Goal: Task Accomplishment & Management: Complete application form

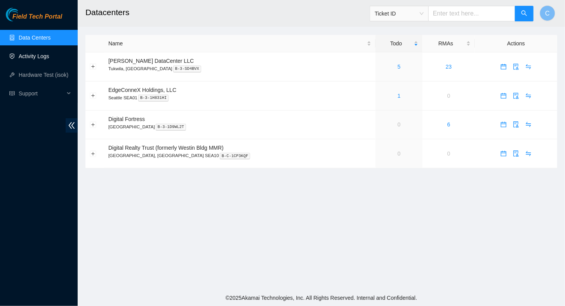
click at [31, 58] on link "Activity Logs" at bounding box center [34, 56] width 31 height 6
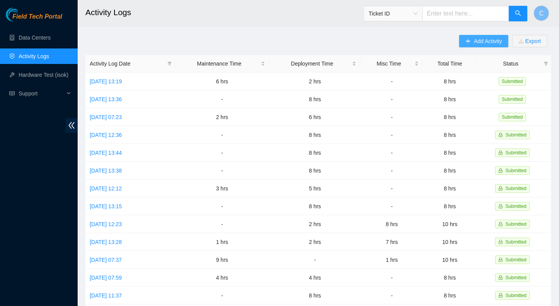
click at [486, 39] on span "Add Activity" at bounding box center [488, 41] width 28 height 9
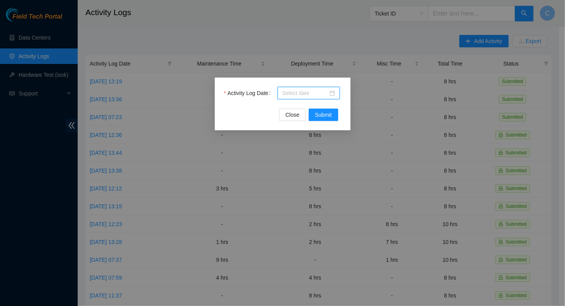
click at [294, 91] on input "Activity Log Date" at bounding box center [305, 93] width 46 height 9
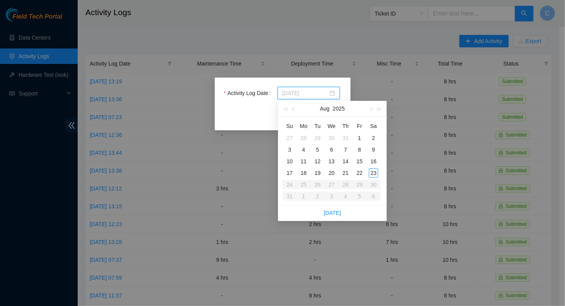
type input "[DATE]"
click at [349, 173] on div "21" at bounding box center [345, 173] width 9 height 9
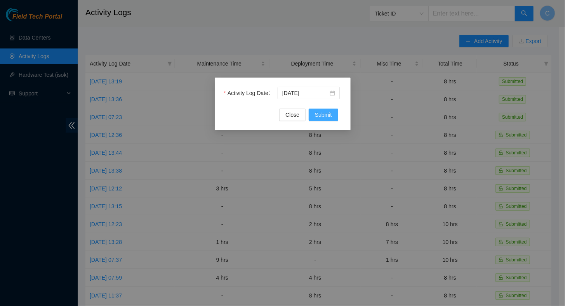
click at [320, 113] on span "Submit" at bounding box center [323, 115] width 17 height 9
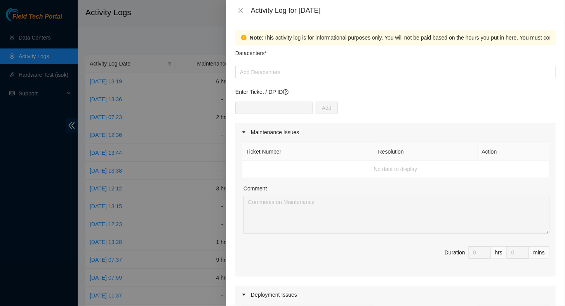
click at [432, 123] on div "Maintenance Issues" at bounding box center [395, 132] width 320 height 18
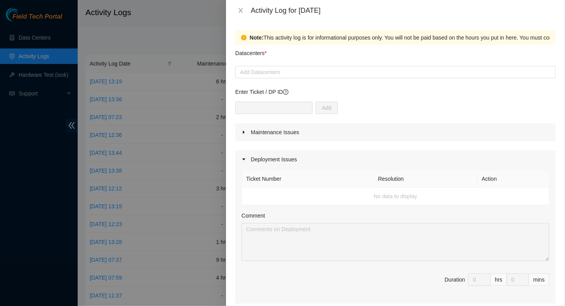
click at [252, 132] on div "Maintenance Issues" at bounding box center [395, 132] width 320 height 18
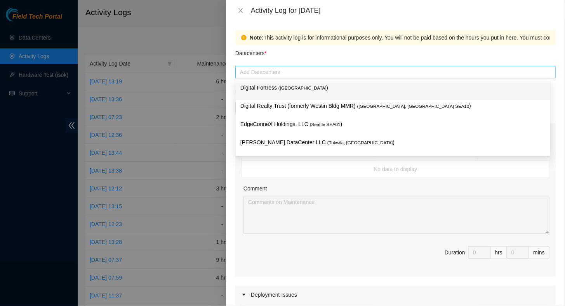
click at [335, 78] on div "Add Datacenters" at bounding box center [395, 72] width 320 height 12
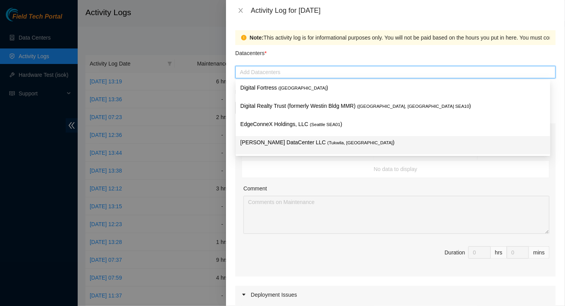
click at [327, 141] on span "( [GEOGRAPHIC_DATA], [GEOGRAPHIC_DATA]" at bounding box center [360, 143] width 66 height 5
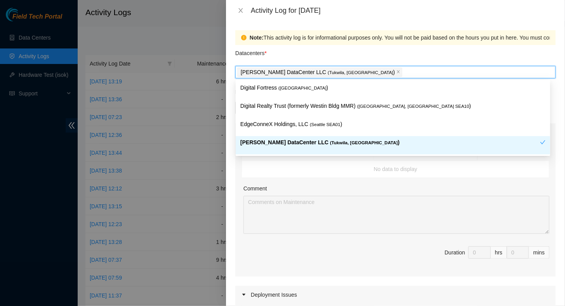
click at [316, 166] on td "No data to display" at bounding box center [396, 169] width 308 height 17
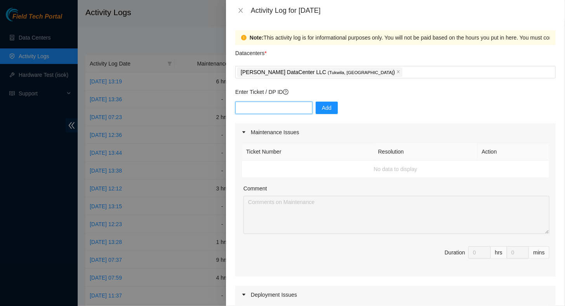
click at [262, 108] on input "text" at bounding box center [273, 108] width 77 height 12
click at [396, 108] on div "Add" at bounding box center [395, 113] width 320 height 22
click at [270, 104] on input "text" at bounding box center [273, 108] width 77 height 12
paste input "B-V-5RI2PPK"
type input "B-V-5RI2PPK"
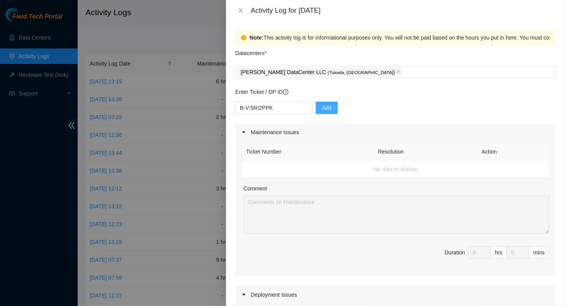
click at [323, 112] on span "Add" at bounding box center [327, 108] width 10 height 9
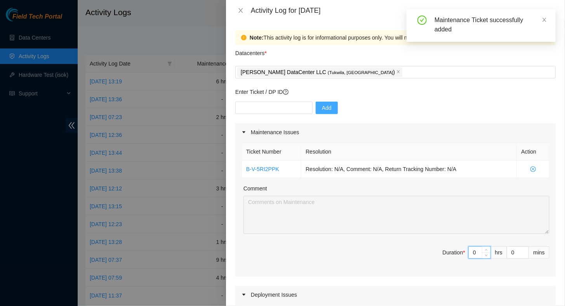
click at [472, 252] on input "0" at bounding box center [480, 253] width 22 height 12
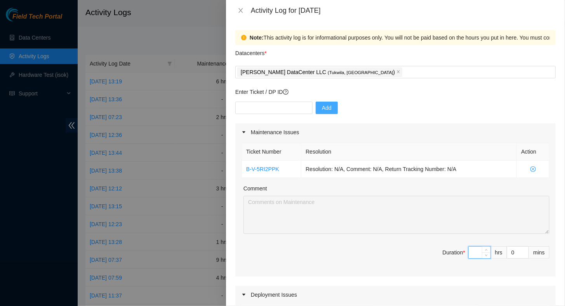
type input "3"
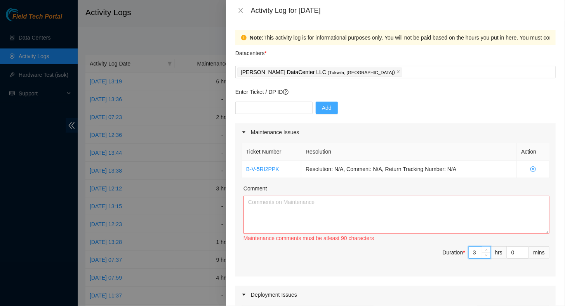
type input "3"
click at [392, 216] on textarea "Comment" at bounding box center [396, 215] width 306 height 38
paste textarea "FT Tracking T#B-V-5RI2PPK: Met with SM tech Puy at [GEOGRAPHIC_DATA] data cente…"
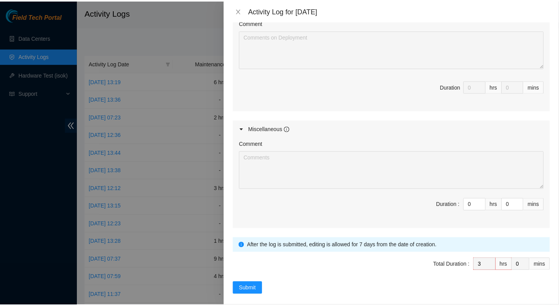
scroll to position [333, 0]
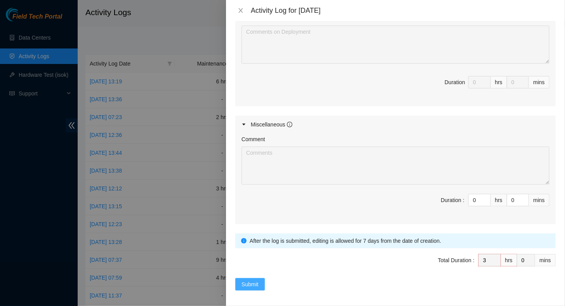
type textarea "FT Tracking T#B-V-5RI2PPK: Met with SM tech Puy at [GEOGRAPHIC_DATA] data cente…"
click at [246, 280] on span "Submit" at bounding box center [250, 284] width 17 height 9
